Goal: Task Accomplishment & Management: Use online tool/utility

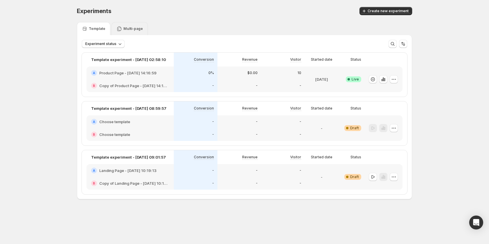
click at [122, 29] on div "Multi-page" at bounding box center [129, 29] width 26 height 6
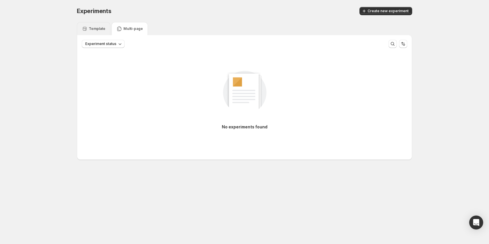
click at [97, 29] on p "Template" at bounding box center [97, 28] width 17 height 5
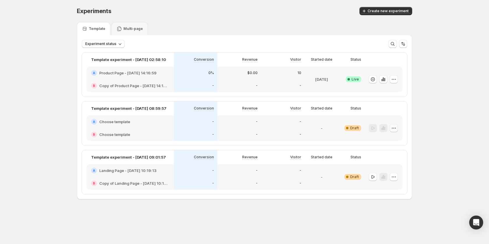
click at [391, 128] on icon "button" at bounding box center [394, 128] width 6 height 6
click at [382, 171] on div "Delete" at bounding box center [394, 170] width 36 height 6
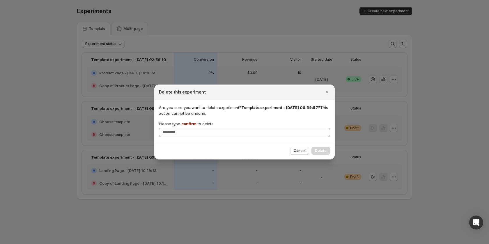
click at [186, 123] on span "confirm" at bounding box center [188, 124] width 15 height 5
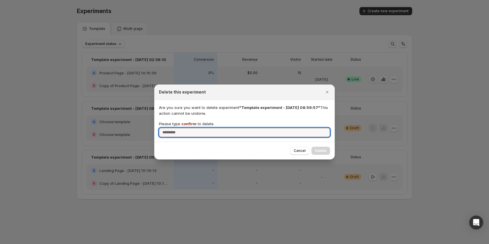
click at [186, 128] on input "Please type confirm to delete" at bounding box center [244, 132] width 171 height 9
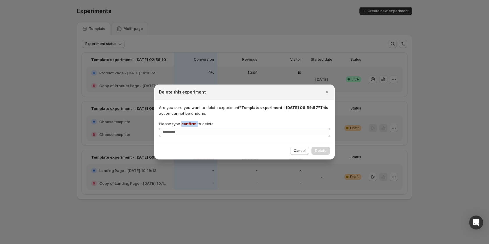
click at [186, 123] on span "confirm" at bounding box center [188, 124] width 15 height 5
click at [186, 128] on input "Please type confirm to delete" at bounding box center [244, 132] width 171 height 9
copy p "confirm"
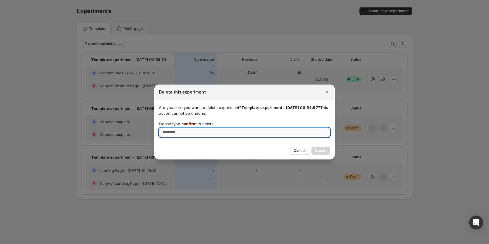
click at [184, 132] on input "Please type confirm to delete" at bounding box center [244, 132] width 171 height 9
paste input "*******"
type input "*******"
click at [324, 148] on button "Delete" at bounding box center [320, 151] width 19 height 8
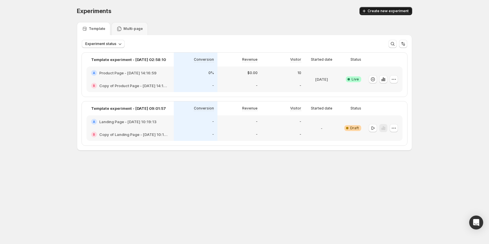
click at [393, 14] on button "Create new experiment" at bounding box center [385, 11] width 53 height 8
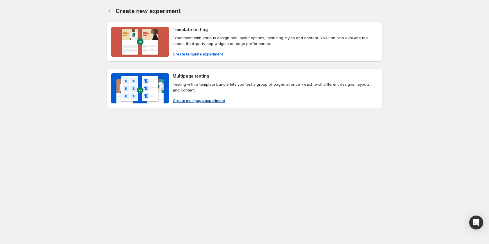
click at [187, 99] on span "Create multipage experiment" at bounding box center [199, 101] width 52 height 6
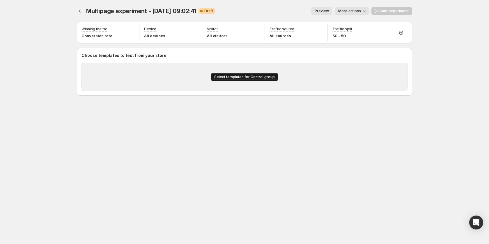
click at [236, 78] on span "Select templates for Control group" at bounding box center [244, 77] width 61 height 5
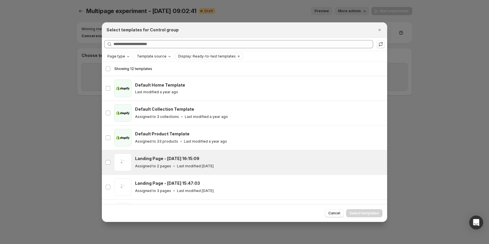
click at [198, 156] on h3 "Landing Page - [DATE] 16:15:09" at bounding box center [167, 159] width 64 height 6
click at [360, 215] on span "Select templates" at bounding box center [364, 213] width 29 height 5
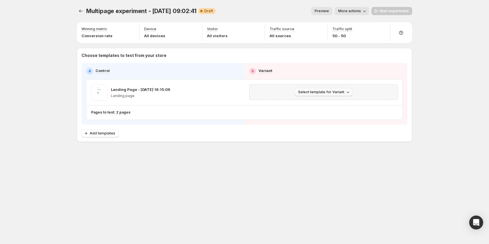
click at [336, 94] on span "Select template for Variant" at bounding box center [321, 92] width 46 height 5
click at [313, 114] on span "Create Variant based on Control" at bounding box center [324, 114] width 59 height 5
click at [105, 131] on button "Add templates" at bounding box center [99, 134] width 37 height 8
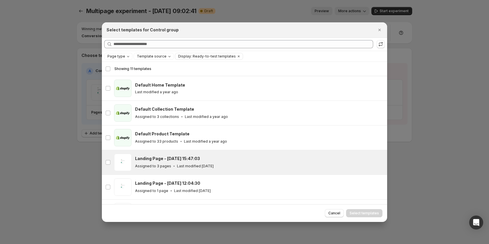
click at [187, 164] on p "Last modified [DATE]" at bounding box center [195, 166] width 37 height 5
click at [366, 210] on button "Select templates" at bounding box center [364, 214] width 36 height 8
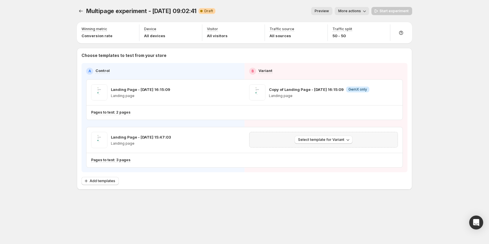
click at [330, 136] on div "Select template for Variant" at bounding box center [323, 140] width 149 height 16
click at [325, 139] on span "Select template for Variant" at bounding box center [321, 140] width 46 height 5
drag, startPoint x: 319, startPoint y: 153, endPoint x: 326, endPoint y: 160, distance: 9.5
click at [326, 160] on ul "Select an existing template Create Variant based on Control" at bounding box center [324, 156] width 63 height 19
click at [326, 160] on span "Create Variant based on Control" at bounding box center [324, 162] width 59 height 5
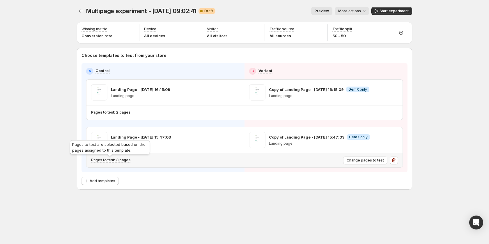
click at [127, 159] on p "Pages to test: 3 pages" at bounding box center [110, 160] width 39 height 5
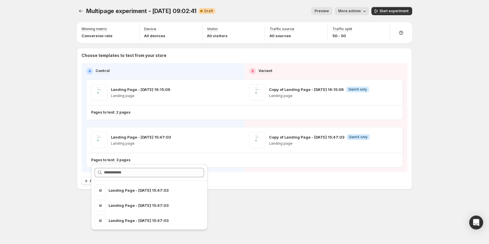
click at [312, 222] on div "Multipage experiment - [DATE] 09:02:41. This page is ready Multipage experiment…" at bounding box center [244, 122] width 349 height 244
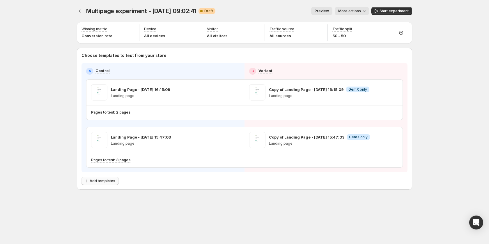
click at [109, 181] on span "Add templates" at bounding box center [103, 181] width 26 height 5
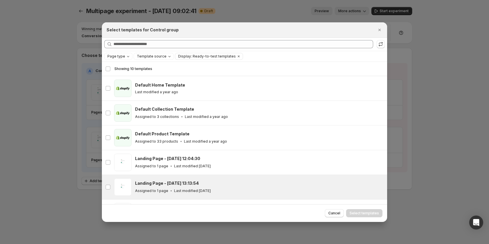
click at [198, 186] on div "Landing Page - [DATE] 13:13:54" at bounding box center [258, 184] width 247 height 6
click at [358, 213] on span "Select templates" at bounding box center [364, 213] width 29 height 5
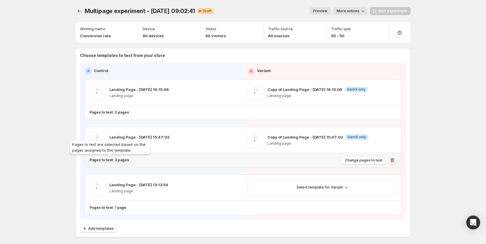
click at [118, 158] on div "Pages to test are selected based on the pages assigned to this template." at bounding box center [110, 148] width 82 height 19
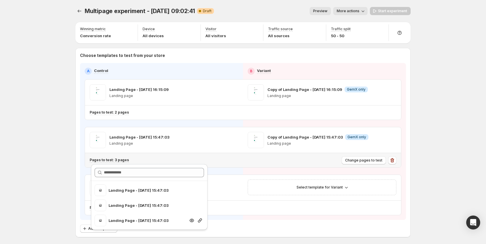
scroll to position [25, 0]
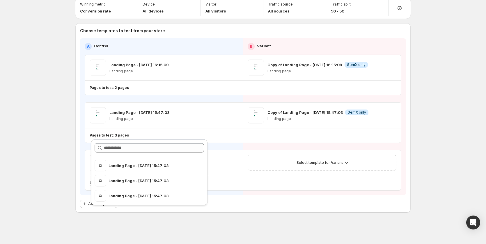
click at [147, 220] on div "Multipage experiment - [DATE] 09:02:41. This page is ready Multipage experiment…" at bounding box center [242, 109] width 349 height 269
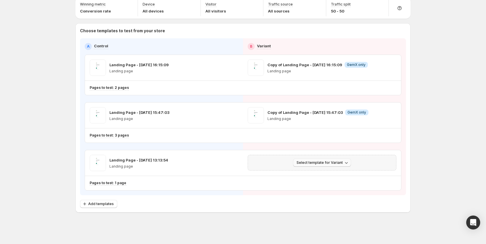
click at [331, 161] on span "Select template for Variant" at bounding box center [320, 163] width 46 height 5
click at [320, 184] on span "Create Variant based on Control" at bounding box center [324, 185] width 59 height 5
click at [102, 205] on span "Add templates" at bounding box center [101, 204] width 26 height 5
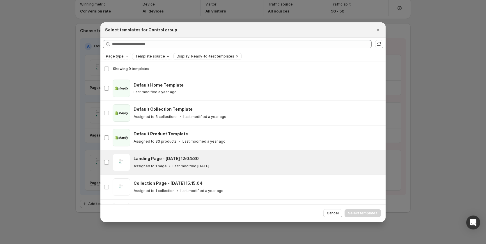
click at [174, 159] on h3 "Landing Page - [DATE] 12:04:30" at bounding box center [166, 159] width 65 height 6
click at [369, 213] on span "Select templates" at bounding box center [362, 213] width 29 height 5
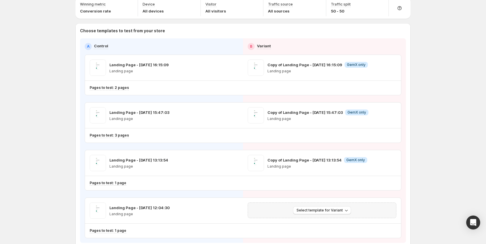
scroll to position [72, 0]
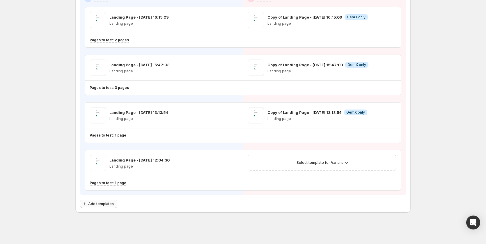
click at [103, 203] on span "Add templates" at bounding box center [101, 204] width 26 height 5
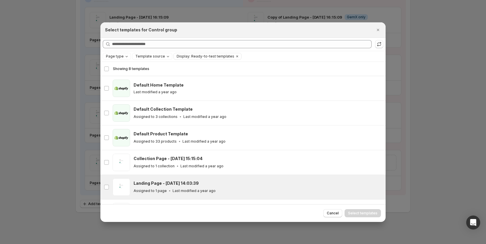
click at [182, 183] on h3 "Landing Page - [DATE] 14:03:39" at bounding box center [166, 184] width 65 height 6
click at [375, 213] on span "Select templates" at bounding box center [362, 213] width 29 height 5
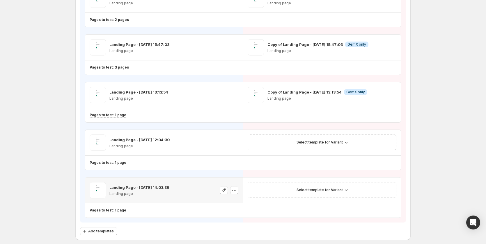
scroll to position [120, 0]
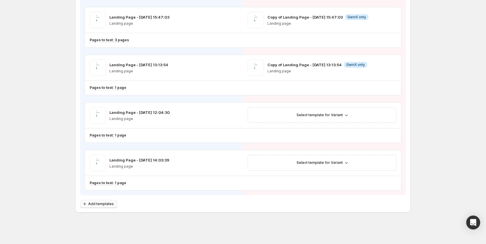
click at [103, 207] on button "Add templates" at bounding box center [98, 204] width 37 height 8
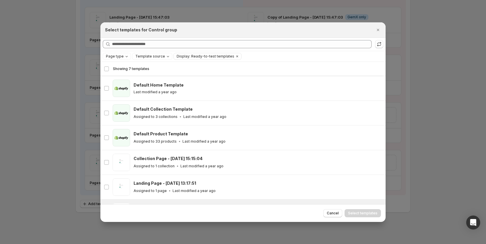
scroll to position [14, 0]
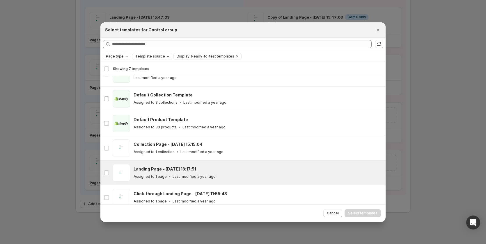
click at [209, 167] on div "Landing Page - [DATE] 13:17:51" at bounding box center [257, 169] width 247 height 6
click at [375, 214] on span "Select templates" at bounding box center [362, 213] width 29 height 5
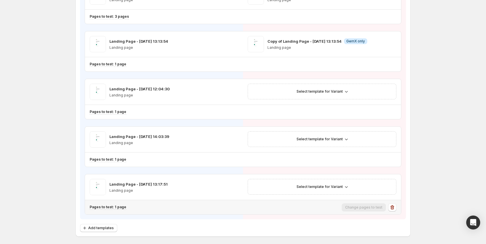
scroll to position [168, 0]
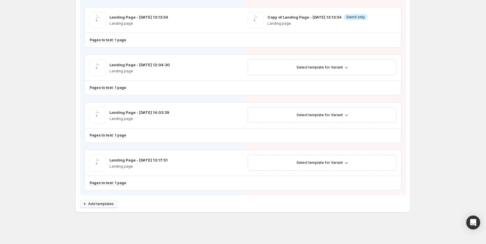
click at [108, 206] on span "Add templates" at bounding box center [101, 204] width 26 height 5
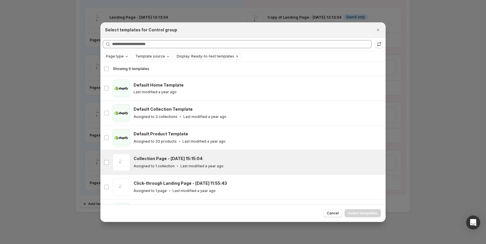
click at [208, 160] on div "Collection Page - [DATE] 15:15:04" at bounding box center [257, 159] width 247 height 6
click at [359, 214] on span "Select templates" at bounding box center [362, 213] width 29 height 5
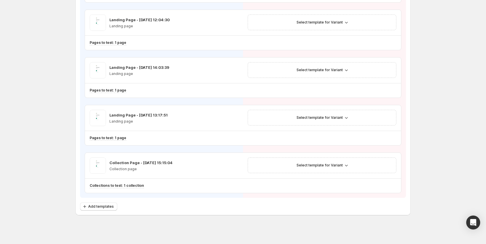
scroll to position [216, 0]
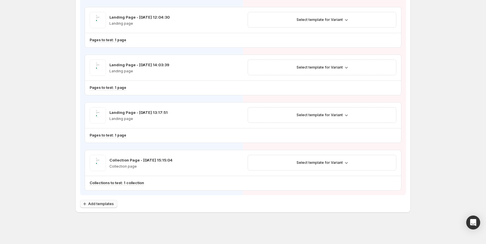
click at [102, 204] on span "Add templates" at bounding box center [101, 204] width 26 height 5
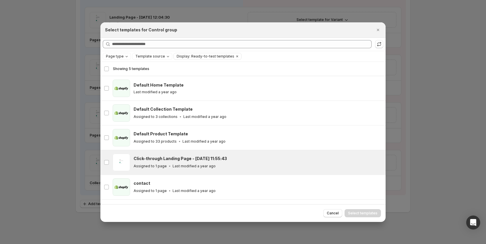
click at [180, 162] on div "Click-through Landing Page - [DATE] 11:55:43 Assigned to 1 page Last modified a…" at bounding box center [257, 162] width 247 height 13
click at [357, 216] on span "Select templates" at bounding box center [362, 213] width 29 height 5
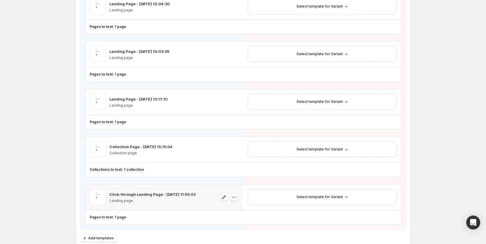
scroll to position [263, 0]
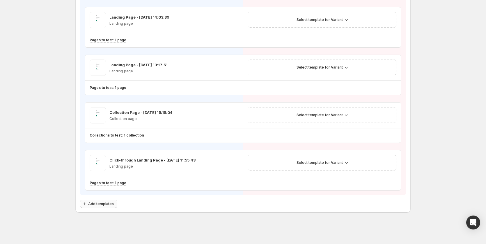
click at [110, 204] on span "Add templates" at bounding box center [101, 204] width 26 height 5
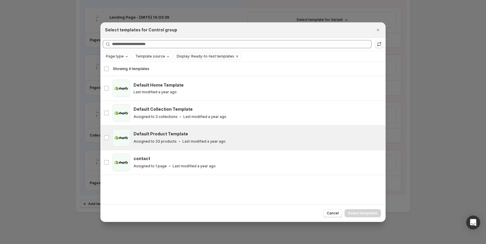
click at [195, 141] on p "Last modified a year ago" at bounding box center [203, 141] width 43 height 5
click at [375, 214] on span "Select templates" at bounding box center [362, 213] width 29 height 5
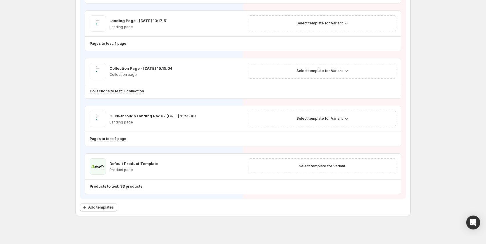
scroll to position [311, 0]
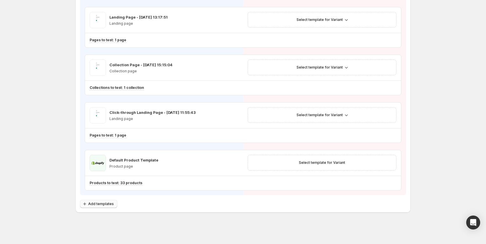
click at [98, 201] on button "Add templates" at bounding box center [98, 204] width 37 height 8
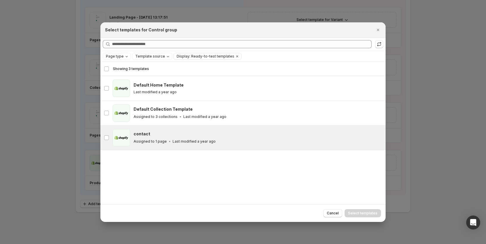
click at [179, 136] on div "contact" at bounding box center [257, 134] width 247 height 6
click at [369, 211] on span "Select templates" at bounding box center [362, 213] width 29 height 5
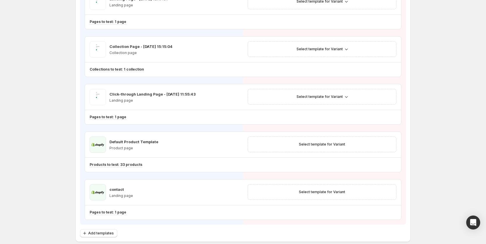
scroll to position [359, 0]
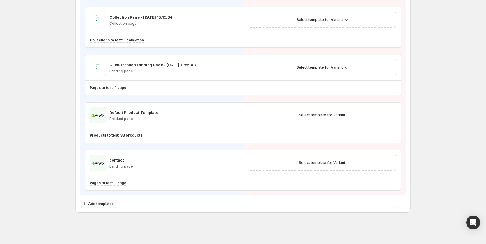
click at [101, 201] on button "Add templates" at bounding box center [98, 204] width 37 height 8
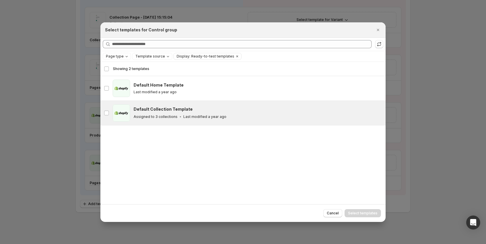
click at [203, 105] on div "Default Collection Template Assigned to 3 collections Last modified a year ago" at bounding box center [258, 112] width 249 height 17
click at [354, 212] on span "Select templates" at bounding box center [362, 213] width 29 height 5
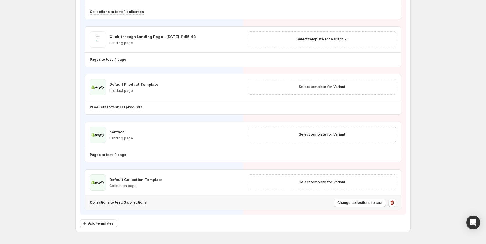
scroll to position [407, 0]
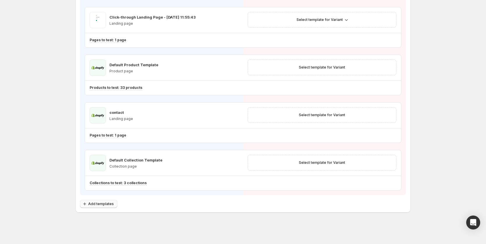
click at [103, 201] on button "Add templates" at bounding box center [98, 204] width 37 height 8
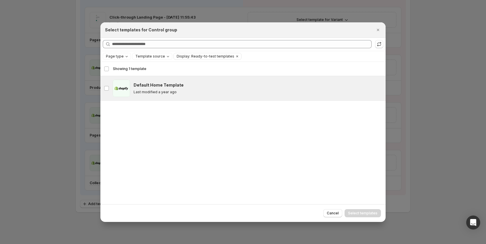
click at [190, 90] on div "Last modified a year ago" at bounding box center [257, 92] width 247 height 5
click at [363, 215] on span "Select templates" at bounding box center [362, 213] width 29 height 5
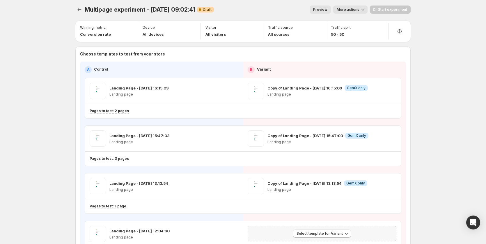
scroll to position [0, 0]
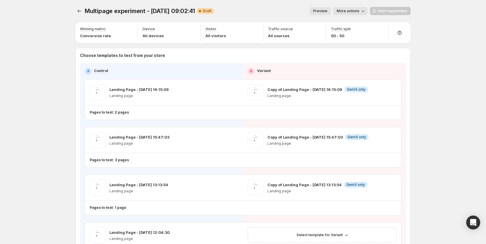
click at [391, 10] on div "Start experiment" at bounding box center [390, 11] width 41 height 8
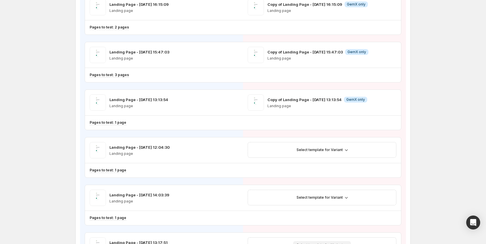
scroll to position [146, 0]
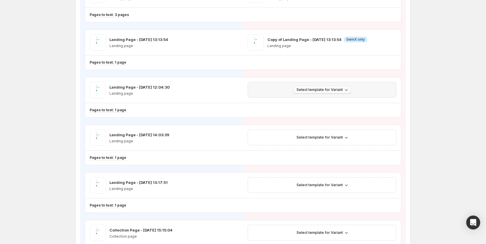
click at [327, 88] on span "Select template for Variant" at bounding box center [320, 90] width 46 height 5
click at [330, 112] on span "Create Variant based on Control" at bounding box center [324, 112] width 59 height 5
click at [323, 137] on span "Select template for Variant" at bounding box center [320, 137] width 46 height 5
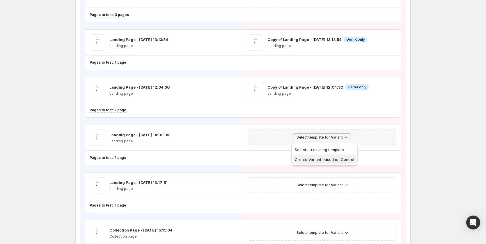
click at [320, 160] on span "Create Variant based on Control" at bounding box center [324, 159] width 59 height 5
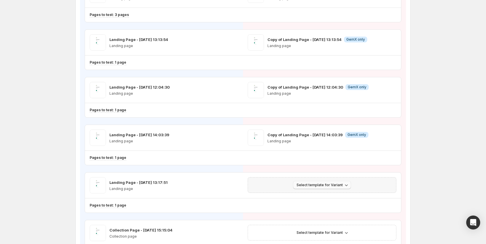
click at [323, 187] on span "Select template for Variant" at bounding box center [320, 185] width 46 height 5
click at [322, 204] on button "Create Variant based on Control" at bounding box center [324, 207] width 63 height 9
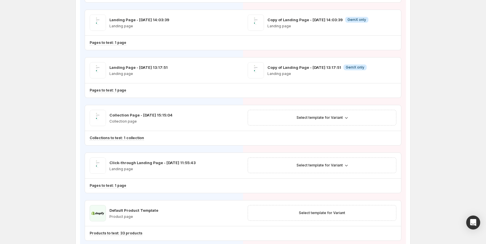
scroll to position [262, 0]
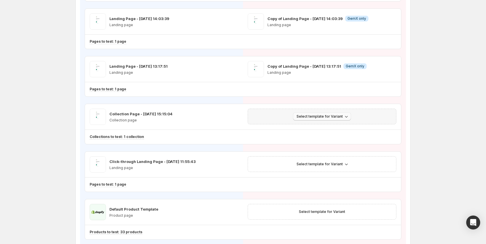
click at [329, 114] on button "Select template for Variant" at bounding box center [322, 117] width 58 height 8
click at [328, 139] on span "Create Variant based on Control" at bounding box center [324, 138] width 59 height 5
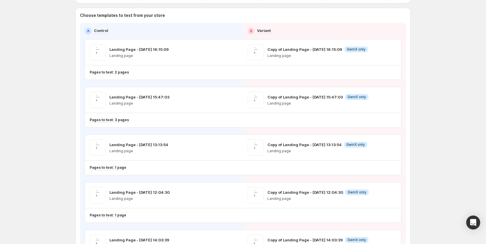
scroll to position [0, 0]
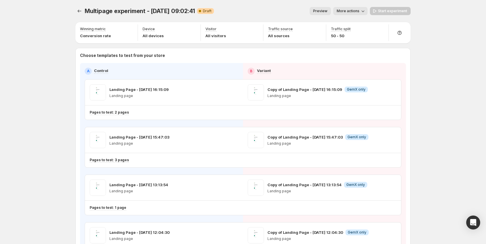
click at [383, 10] on div "Start experiment" at bounding box center [390, 11] width 41 height 8
click at [384, 10] on div "Start experiment" at bounding box center [390, 11] width 41 height 8
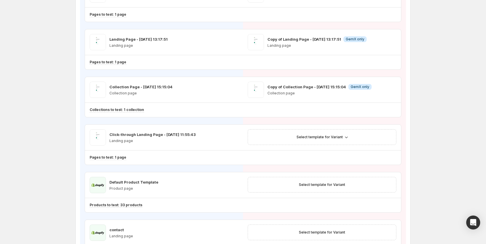
scroll to position [349, 0]
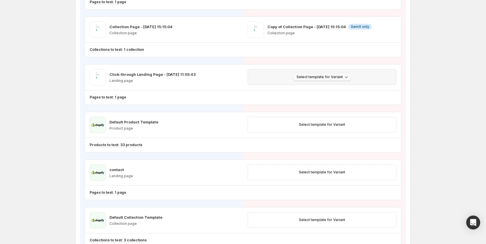
click at [322, 76] on span "Select template for Variant" at bounding box center [320, 77] width 46 height 5
click at [326, 98] on span "Create Variant based on Control" at bounding box center [324, 99] width 59 height 5
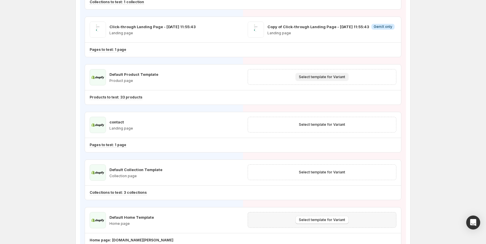
scroll to position [367, 0]
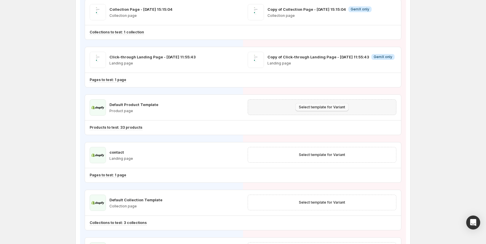
click at [334, 105] on button "Select template for Variant" at bounding box center [321, 107] width 53 height 8
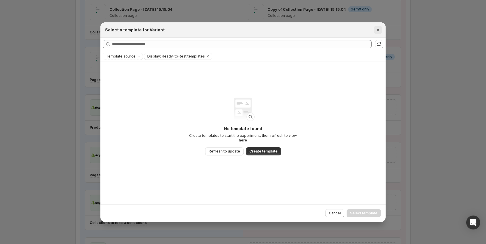
click at [378, 32] on icon "Close" at bounding box center [378, 30] width 6 height 6
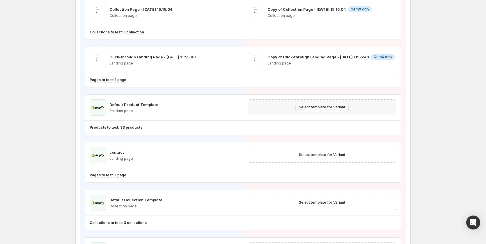
click at [323, 105] on button "Select template for Variant" at bounding box center [321, 107] width 53 height 8
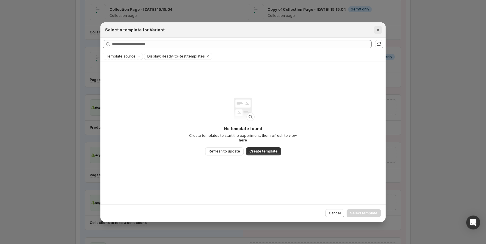
click at [378, 29] on icon "Close" at bounding box center [378, 30] width 6 height 6
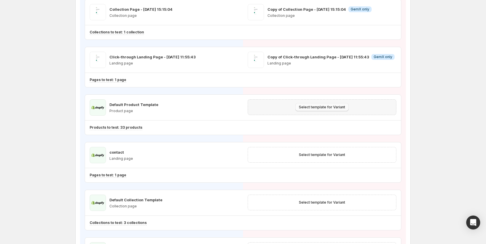
click at [311, 106] on span "Select template for Variant" at bounding box center [322, 107] width 46 height 5
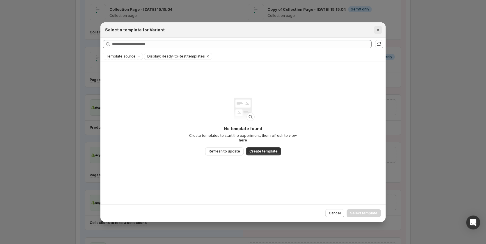
click at [378, 29] on icon "Close" at bounding box center [378, 30] width 6 height 6
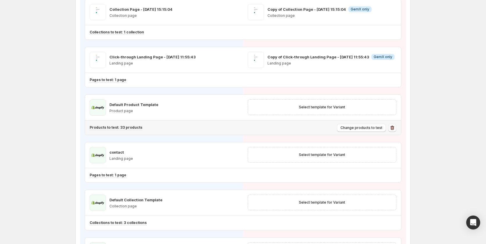
click at [393, 127] on icon "button" at bounding box center [393, 128] width 4 height 4
click at [394, 127] on icon "button" at bounding box center [393, 128] width 4 height 4
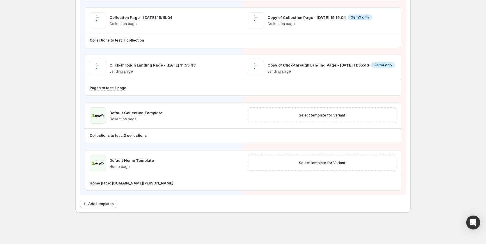
scroll to position [359, 0]
click at [395, 136] on icon "button" at bounding box center [392, 136] width 6 height 6
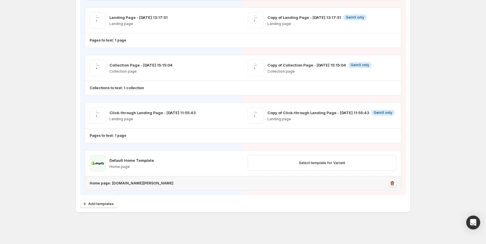
click at [395, 184] on icon "button" at bounding box center [392, 184] width 6 height 6
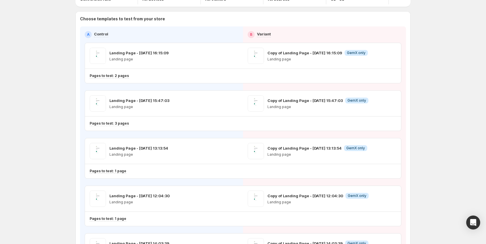
scroll to position [0, 0]
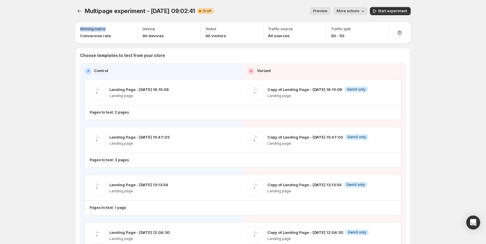
click at [366, 10] on icon "button" at bounding box center [363, 11] width 6 height 6
click at [360, 44] on span "Copy live page link" at bounding box center [365, 43] width 35 height 5
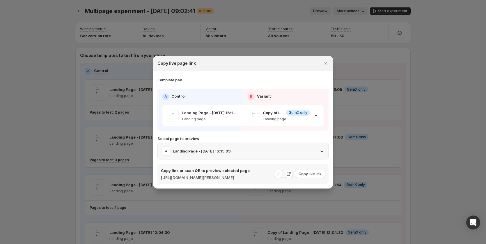
click at [315, 150] on div "Landing Page - [DATE] 16:15:09" at bounding box center [243, 151] width 164 height 9
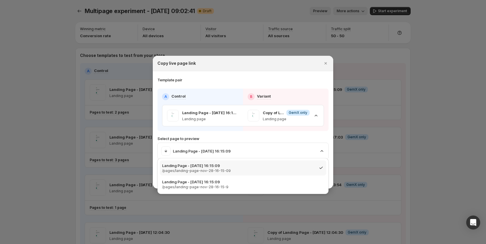
click at [257, 130] on div "A Control B Variant Landing Page - [DATE] 16:15:09 Landing page Copy of Landing…" at bounding box center [242, 136] width 171 height 95
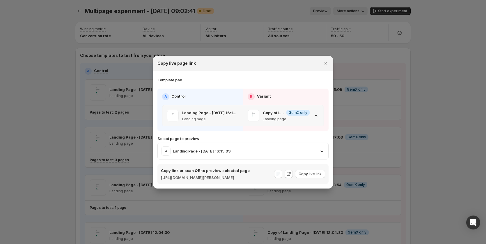
click at [314, 113] on icon ":r5d:" at bounding box center [316, 116] width 6 height 6
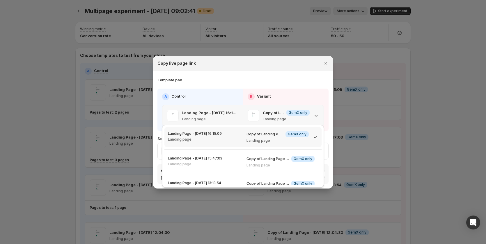
click at [317, 113] on icon ":r5d:" at bounding box center [316, 116] width 6 height 6
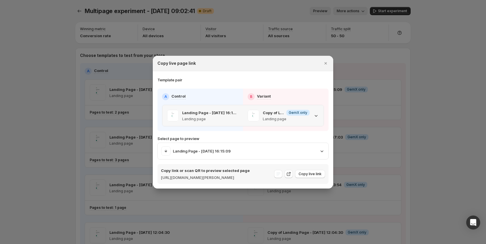
click at [315, 113] on icon ":r5d:" at bounding box center [316, 116] width 6 height 6
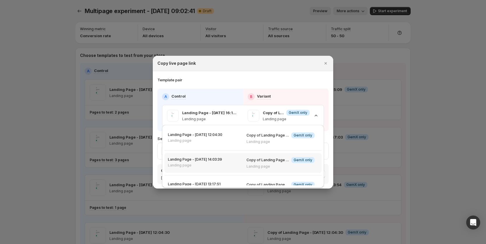
scroll to position [87, 0]
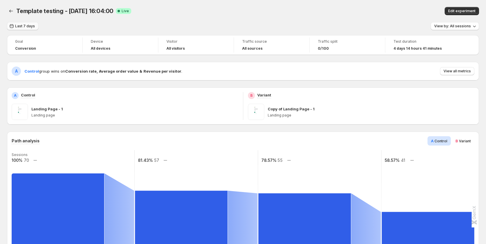
click at [17, 28] on span "Last 7 days" at bounding box center [25, 26] width 20 height 5
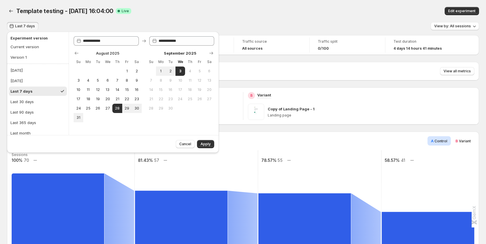
click at [168, 6] on div "Template testing - Aug 28, 16:04:00. This page is ready Template testing - Aug …" at bounding box center [243, 11] width 472 height 22
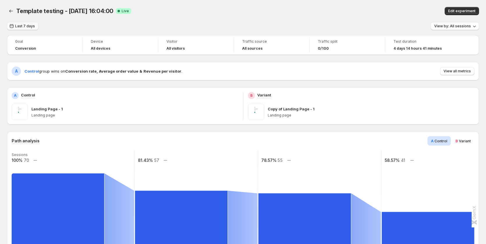
click at [23, 26] on span "Last 7 days" at bounding box center [25, 26] width 20 height 5
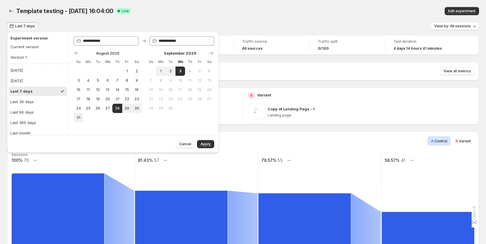
click at [182, 175] on rect at bounding box center [196, 208] width 124 height 116
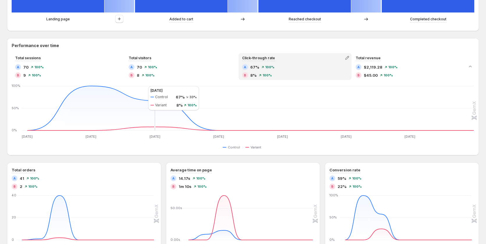
scroll to position [108, 0]
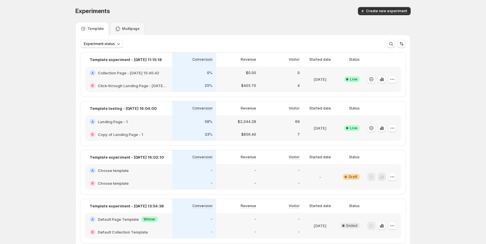
click at [177, 78] on div "0%" at bounding box center [194, 73] width 44 height 13
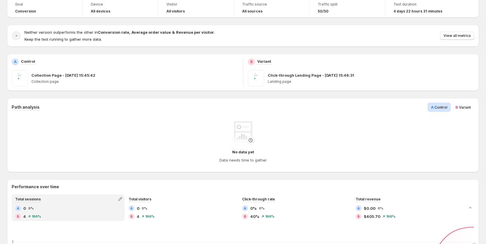
scroll to position [29, 0]
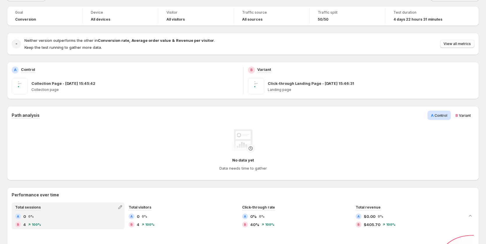
click at [468, 111] on div "B Variant" at bounding box center [463, 115] width 22 height 9
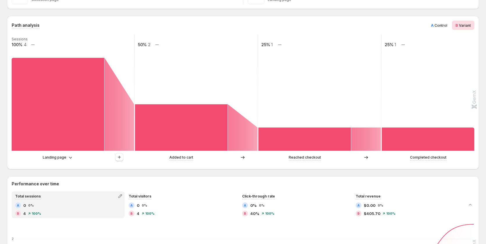
scroll to position [87, 0]
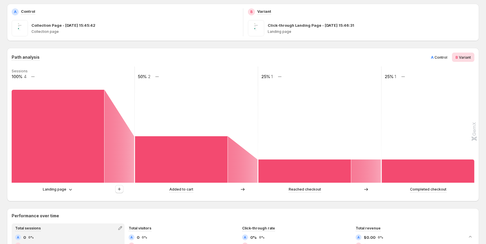
click at [445, 57] on span "Control" at bounding box center [441, 57] width 13 height 4
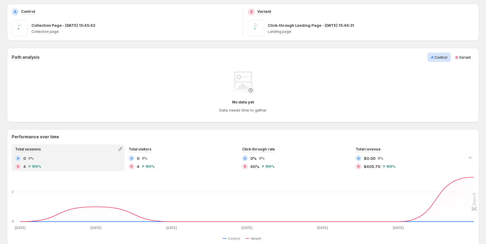
click at [466, 57] on span "Variant" at bounding box center [465, 57] width 12 height 4
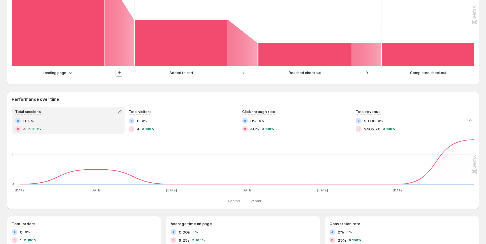
scroll to position [146, 0]
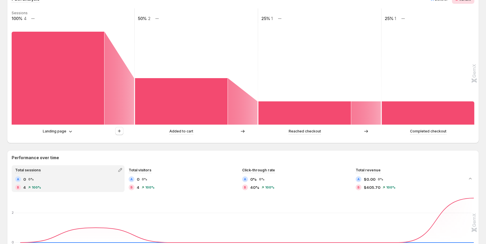
click at [57, 135] on div "Landing page" at bounding box center [73, 131] width 123 height 9
click at [58, 132] on p "Landing page" at bounding box center [55, 132] width 24 height 6
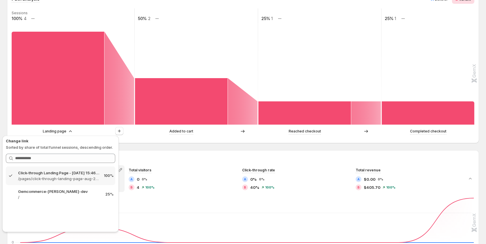
click at [98, 129] on div "Landing page" at bounding box center [58, 132] width 93 height 6
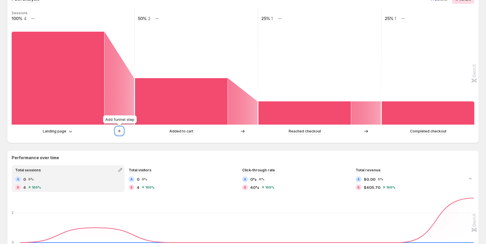
click at [119, 130] on icon "button" at bounding box center [119, 131] width 6 height 6
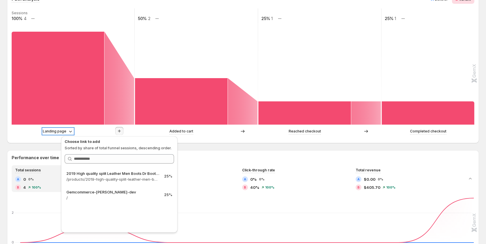
click at [58, 130] on p "Landing page" at bounding box center [55, 132] width 24 height 6
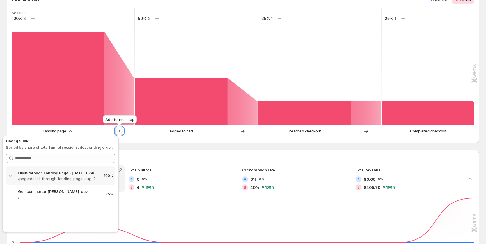
click at [116, 130] on button "button" at bounding box center [119, 131] width 8 height 8
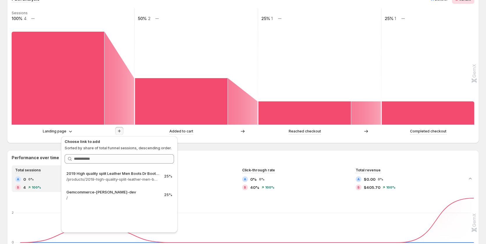
click at [34, 139] on div "Landing page Added to cart Reached checkout Completed checkout" at bounding box center [243, 133] width 462 height 12
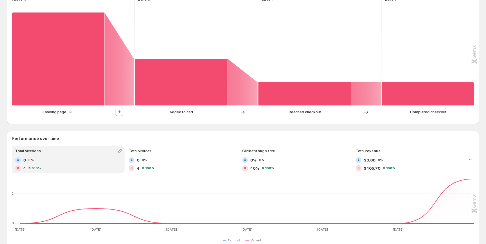
scroll to position [175, 0]
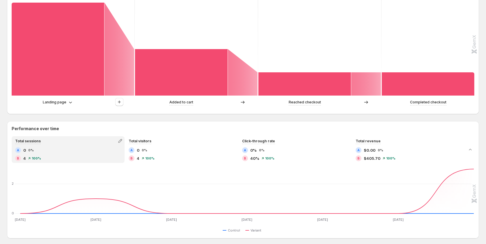
click at [242, 104] on icon at bounding box center [243, 103] width 6 height 6
click at [295, 104] on p "Reached checkout" at bounding box center [305, 103] width 32 height 6
click at [267, 105] on div "Reached checkout" at bounding box center [304, 103] width 93 height 6
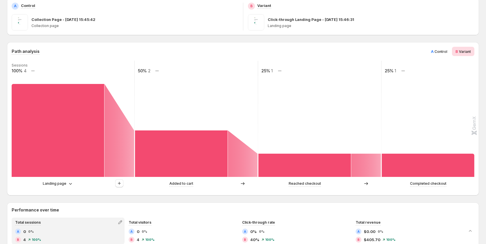
scroll to position [0, 0]
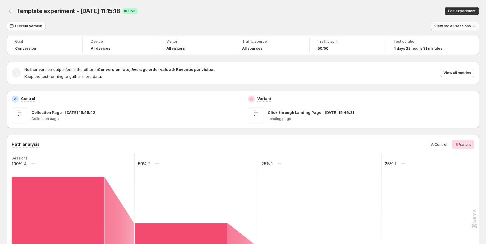
click at [463, 28] on span "View by: All sessions" at bounding box center [452, 26] width 37 height 5
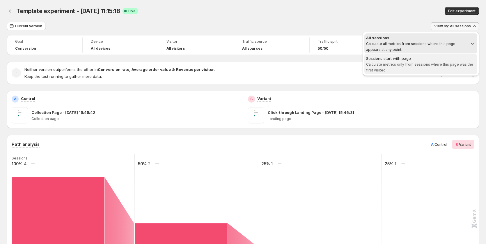
click at [401, 58] on div "Sessions start with page" at bounding box center [420, 59] width 109 height 6
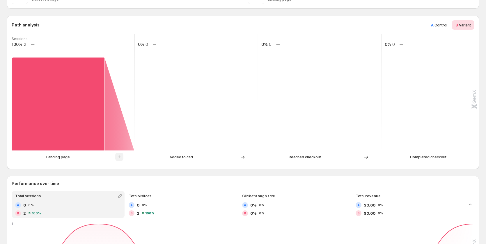
scroll to position [116, 0]
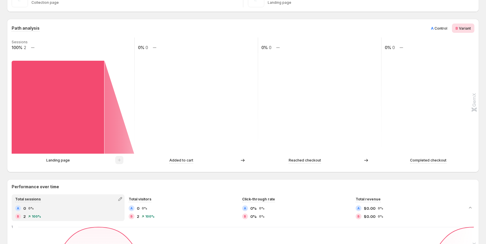
click at [441, 29] on span "Control" at bounding box center [441, 28] width 13 height 4
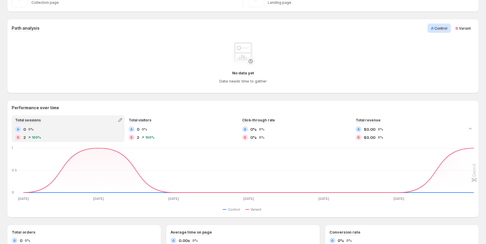
click at [467, 29] on span "Variant" at bounding box center [465, 28] width 12 height 4
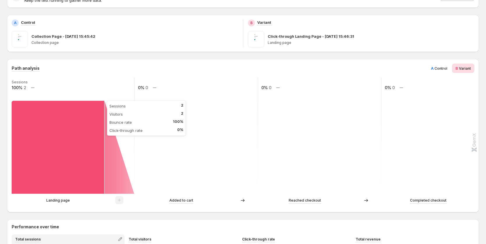
scroll to position [87, 0]
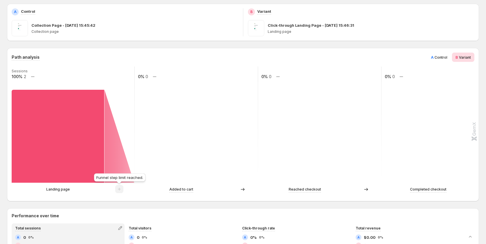
click at [117, 190] on span at bounding box center [119, 191] width 8 height 4
click at [59, 189] on p "Landing page" at bounding box center [58, 190] width 24 height 6
click at [443, 60] on div "A Control" at bounding box center [439, 57] width 23 height 9
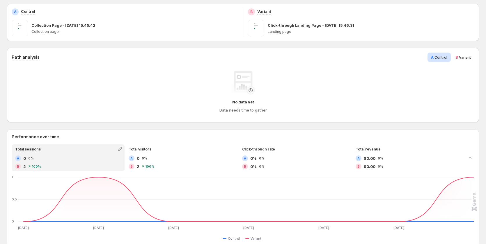
click at [464, 59] on span "Variant" at bounding box center [465, 57] width 12 height 4
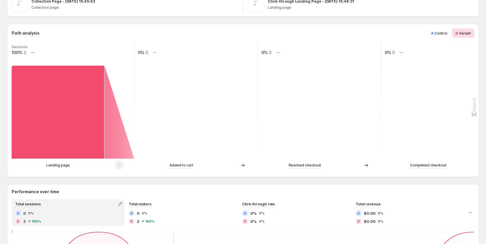
scroll to position [175, 0]
